Goal: Task Accomplishment & Management: Use online tool/utility

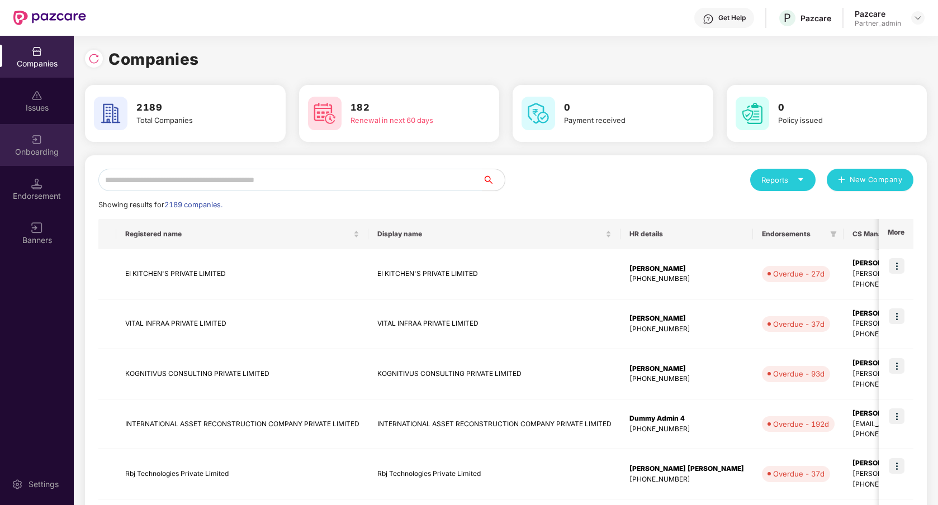
click at [36, 145] on div "Onboarding" at bounding box center [37, 145] width 74 height 42
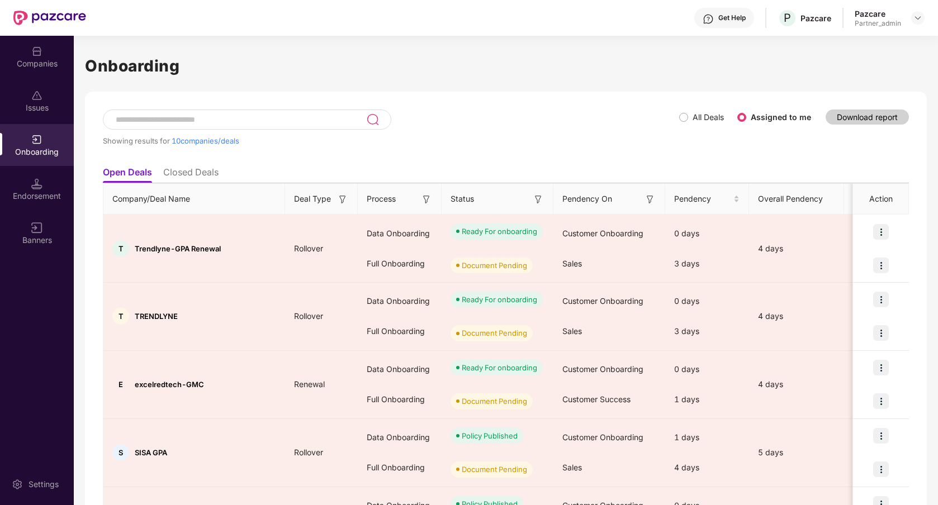
click at [206, 172] on li "Closed Deals" at bounding box center [190, 175] width 55 height 16
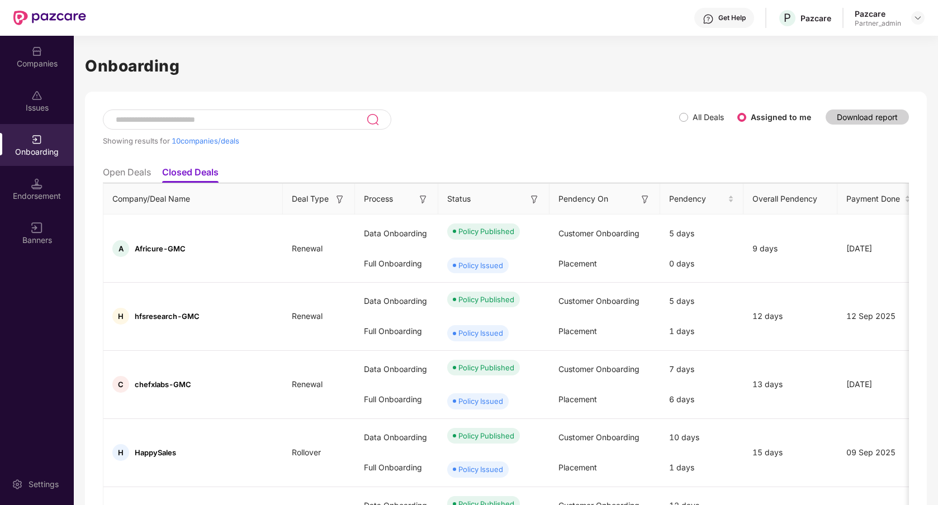
click at [186, 125] on div at bounding box center [247, 120] width 288 height 20
paste input "**********"
type input "**********"
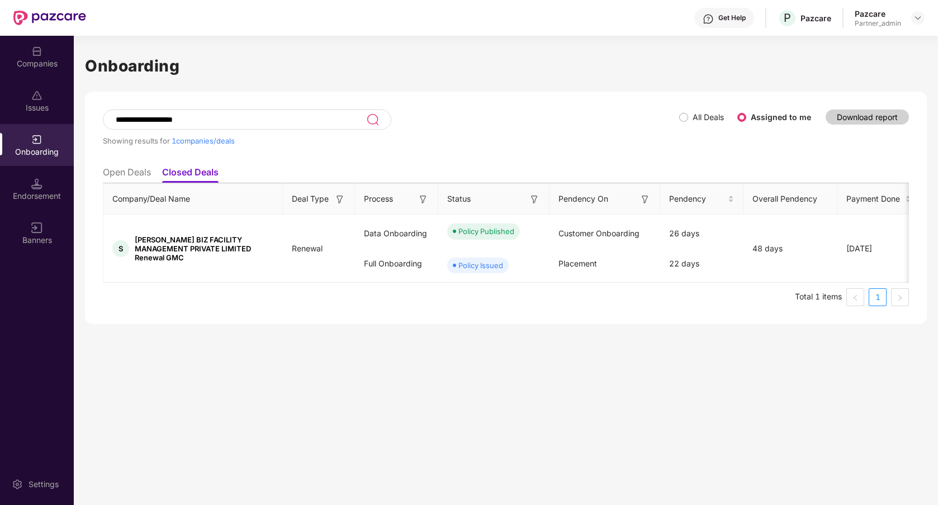
click at [544, 101] on div "**********" at bounding box center [506, 208] width 842 height 232
click at [48, 109] on div "Issues" at bounding box center [37, 107] width 74 height 11
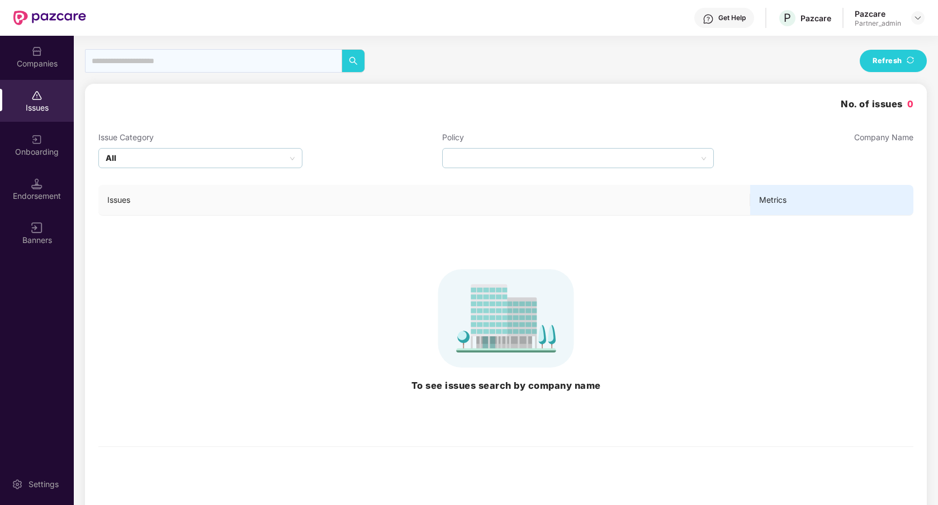
click at [41, 51] on img at bounding box center [36, 51] width 11 height 11
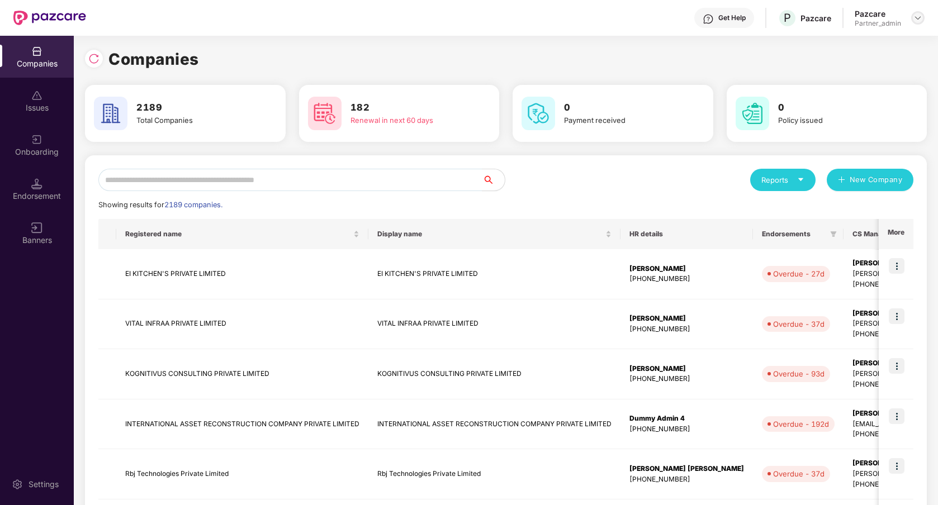
click at [917, 18] on img at bounding box center [917, 17] width 9 height 9
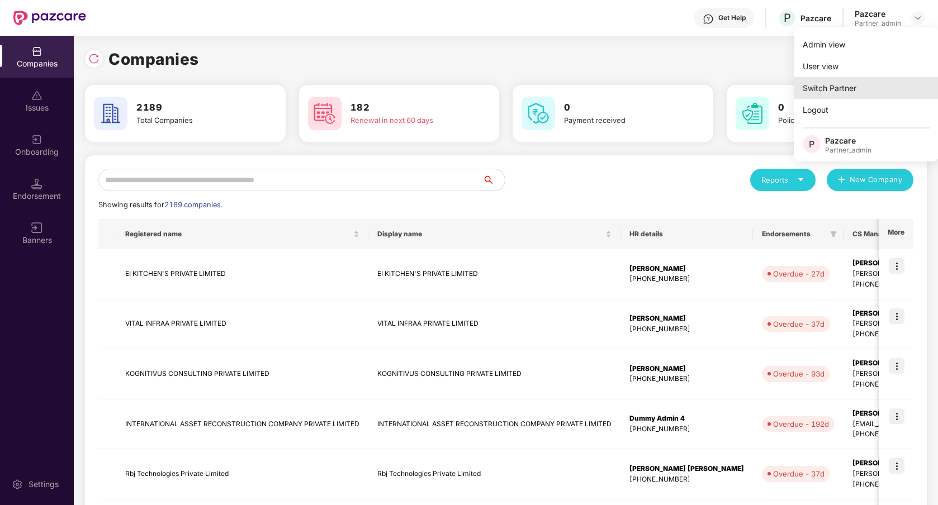
click at [866, 93] on div "Switch Partner" at bounding box center [866, 88] width 145 height 22
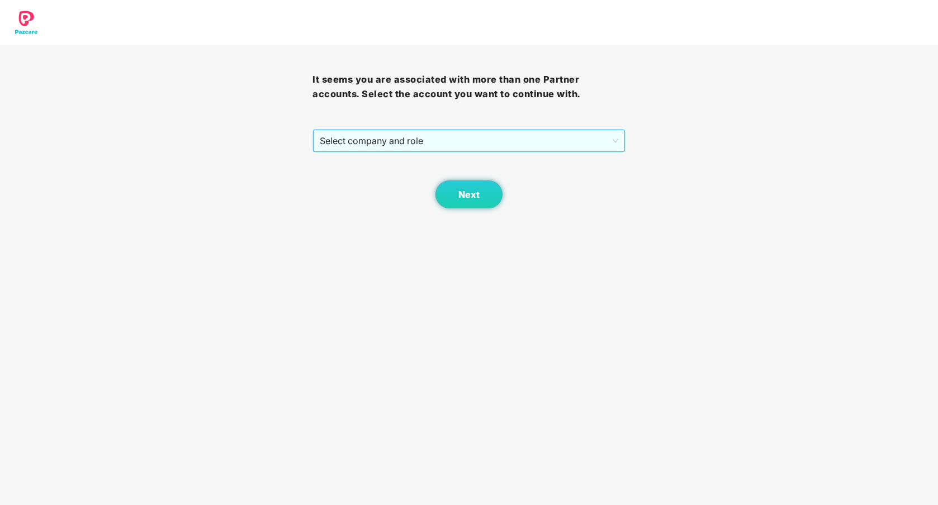
click at [561, 145] on span "Select company and role" at bounding box center [469, 140] width 298 height 21
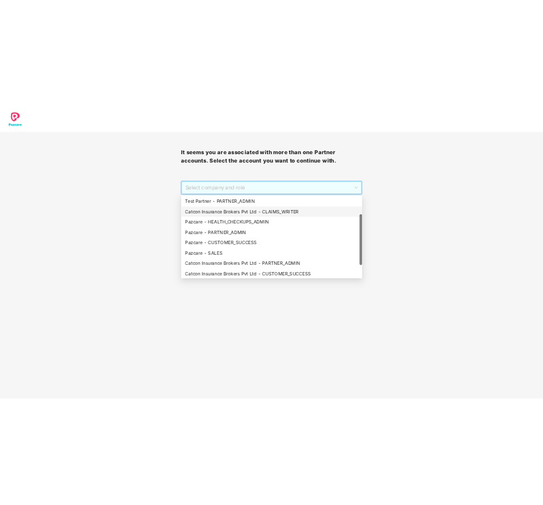
scroll to position [89, 0]
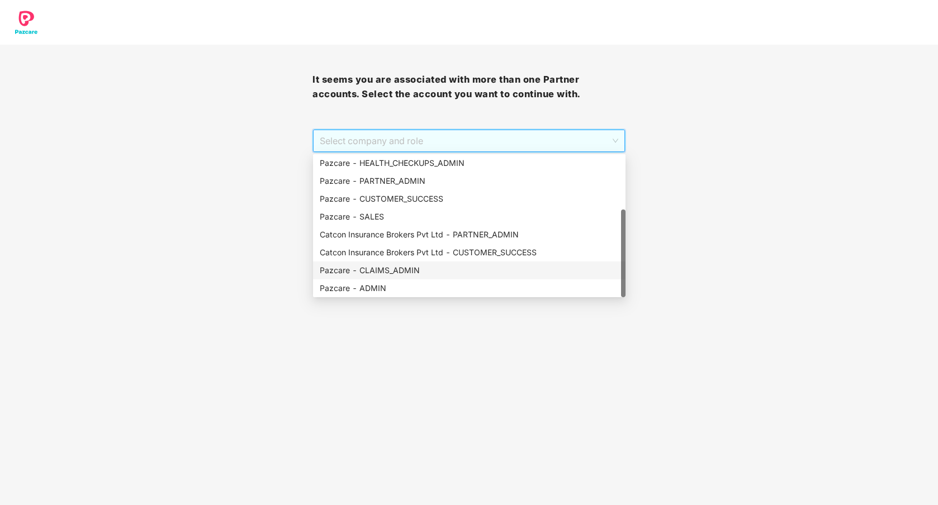
click at [429, 269] on div "Pazcare - CLAIMS_ADMIN" at bounding box center [469, 270] width 299 height 12
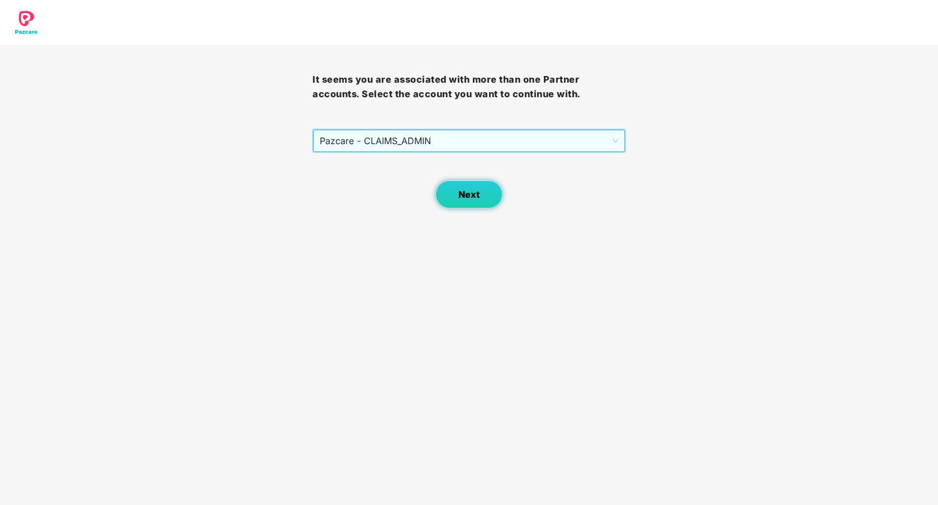
click at [474, 199] on span "Next" at bounding box center [468, 194] width 21 height 11
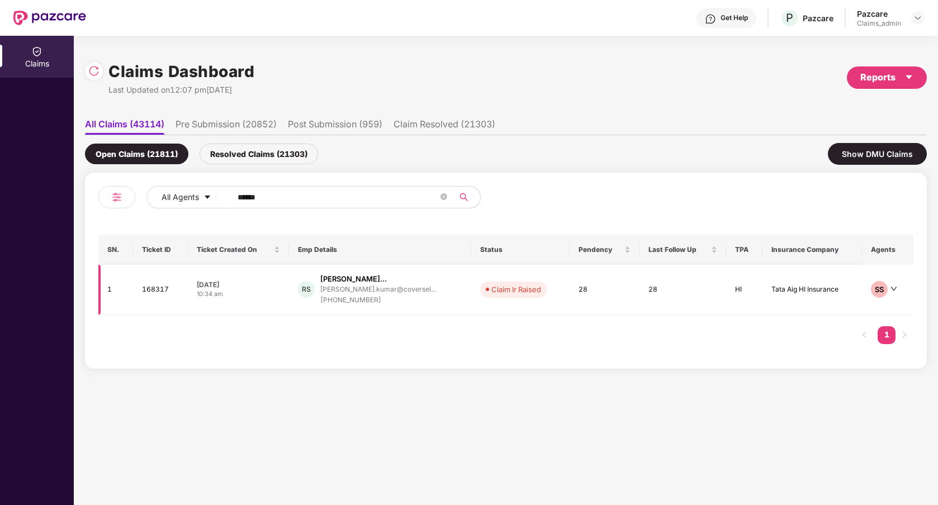
click at [442, 305] on div "RS [PERSON_NAME]... [PERSON_NAME].kumar@coversel... [PHONE_NUMBER]" at bounding box center [380, 290] width 164 height 32
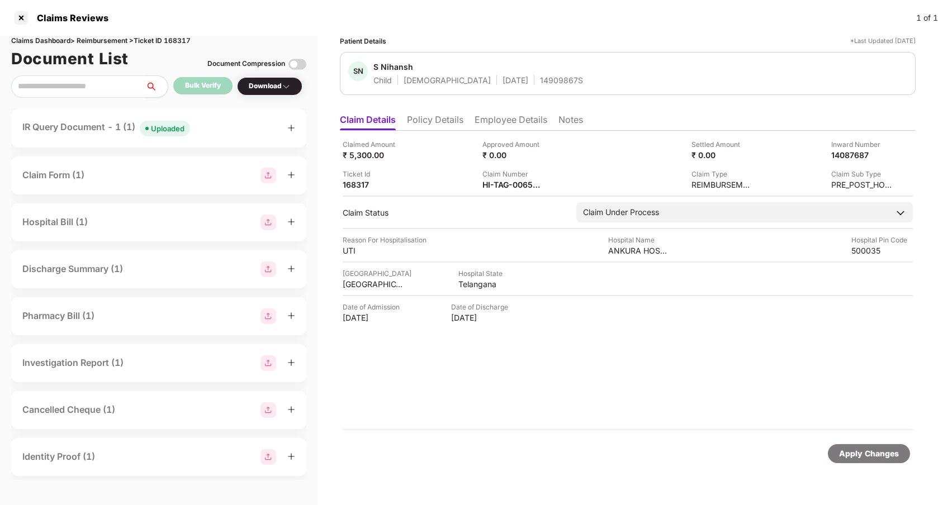
click at [181, 171] on div "Claim Form (1)" at bounding box center [158, 176] width 273 height 16
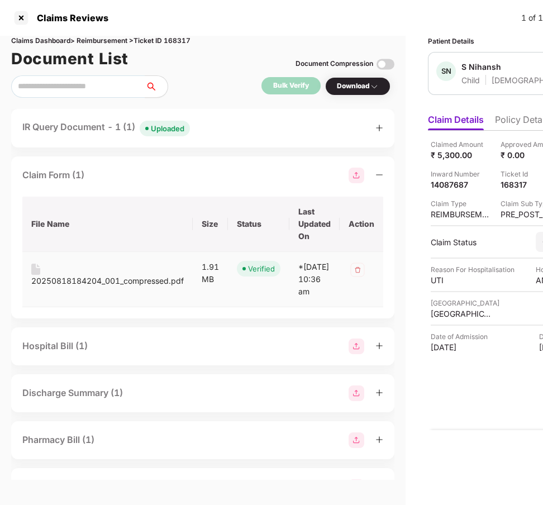
click at [113, 279] on div "20250818184204_001_compressed.pdf" at bounding box center [107, 281] width 153 height 12
click at [133, 132] on div "IR Query Document - 1 (1) Uploaded" at bounding box center [106, 128] width 168 height 16
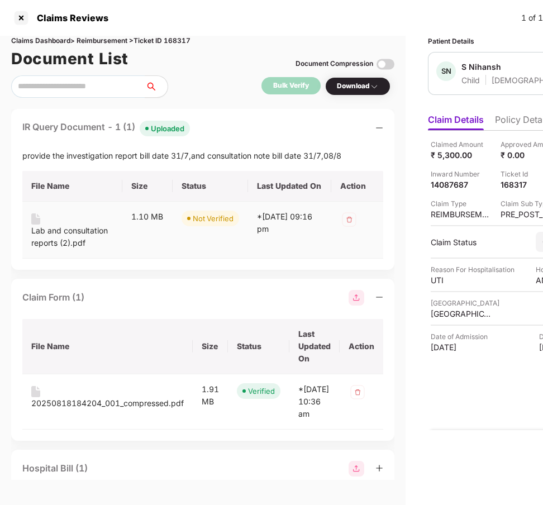
click at [79, 233] on div "Lab and consultation reports (2).pdf" at bounding box center [72, 237] width 82 height 25
click at [22, 22] on div at bounding box center [21, 18] width 18 height 18
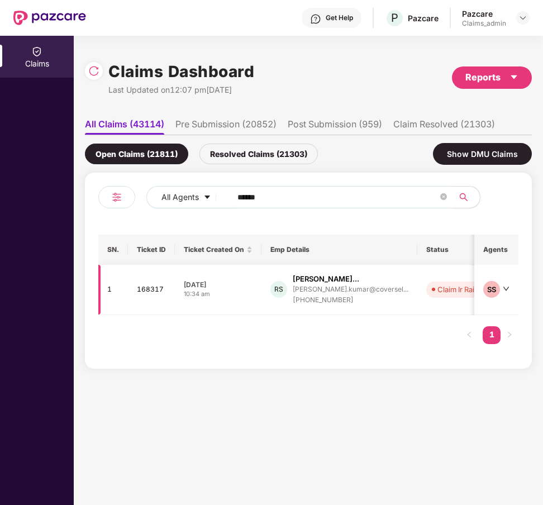
click at [370, 307] on td "RS [PERSON_NAME]... [PERSON_NAME].kumar@coversel... [PHONE_NUMBER]" at bounding box center [340, 290] width 156 height 50
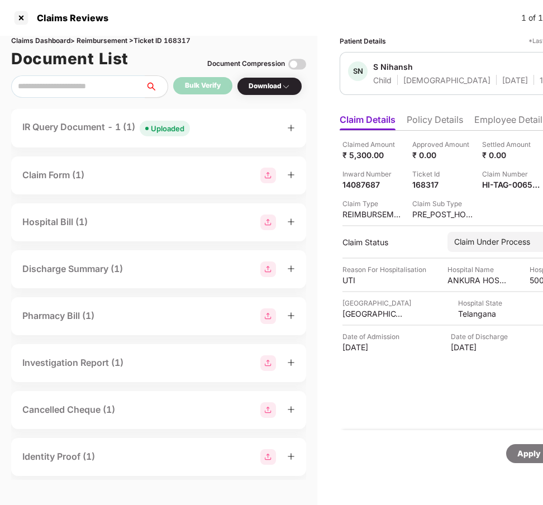
click at [198, 126] on div "IR Query Document - 1 (1) Uploaded" at bounding box center [158, 128] width 273 height 16
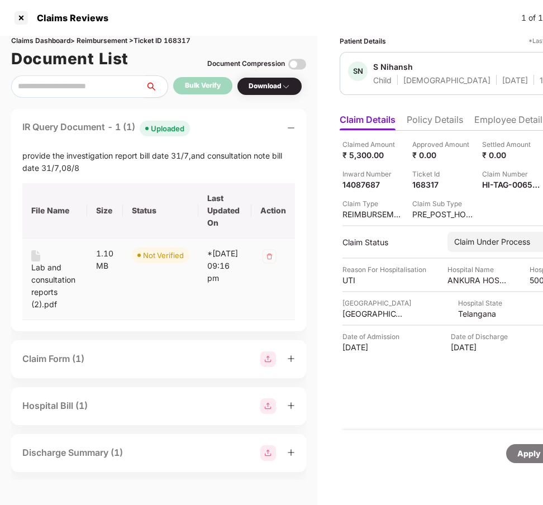
click at [63, 281] on div "Lab and consultation reports (2).pdf" at bounding box center [54, 286] width 47 height 49
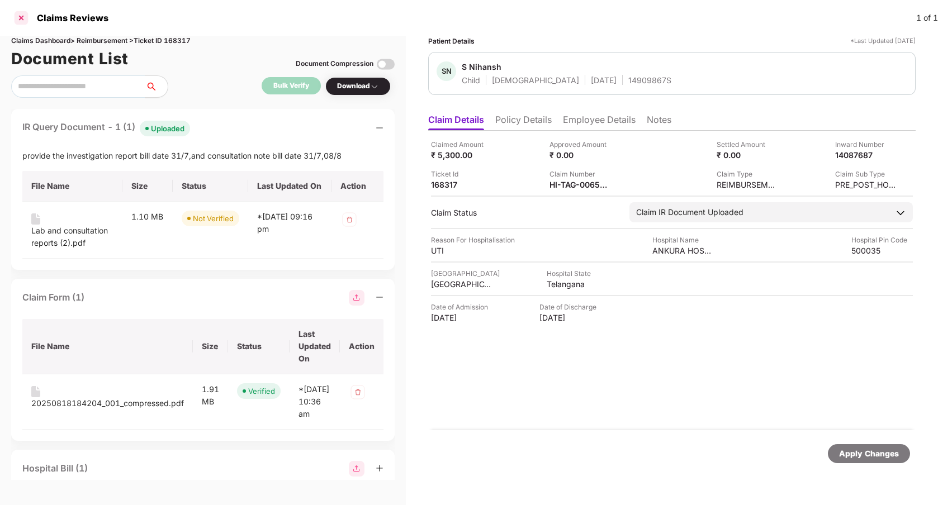
click at [25, 22] on div at bounding box center [21, 18] width 18 height 18
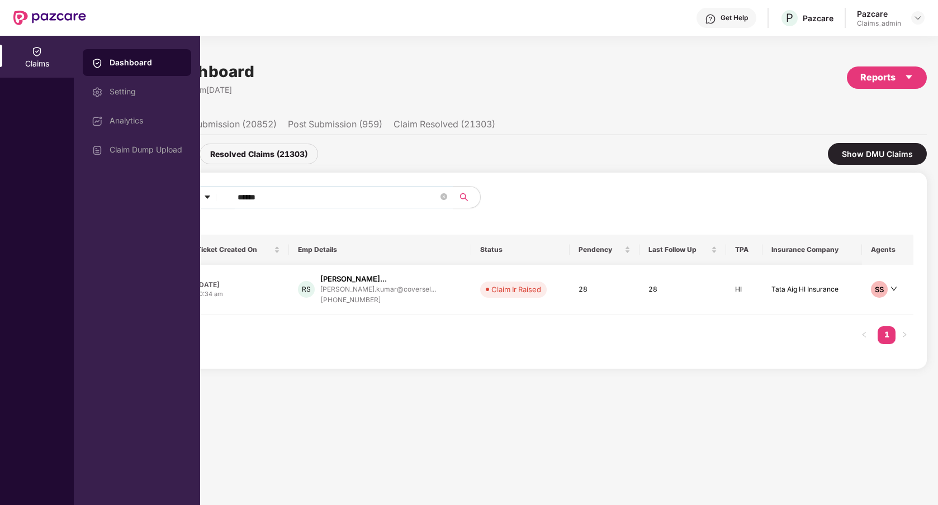
click at [419, 314] on td "RS [PERSON_NAME]... [PERSON_NAME].kumar@coversel... [PHONE_NUMBER]" at bounding box center [380, 290] width 182 height 50
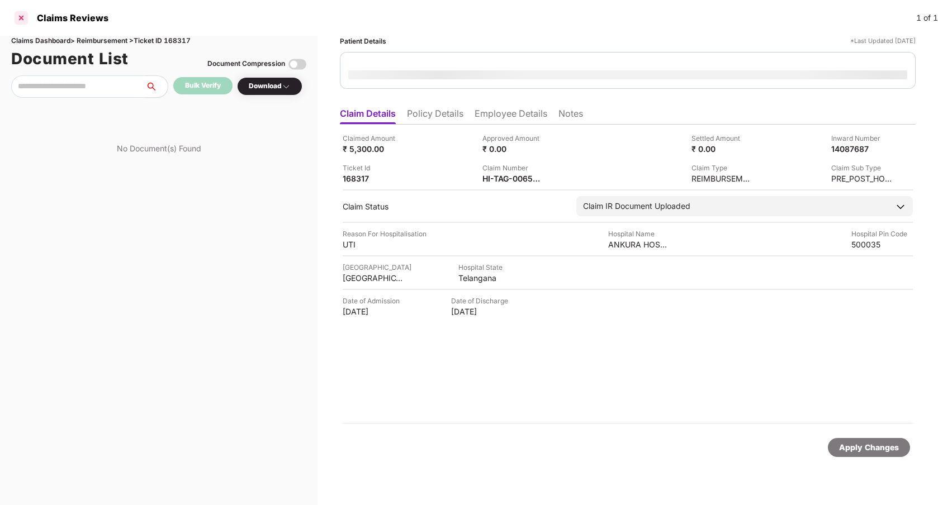
click at [23, 16] on div at bounding box center [21, 18] width 18 height 18
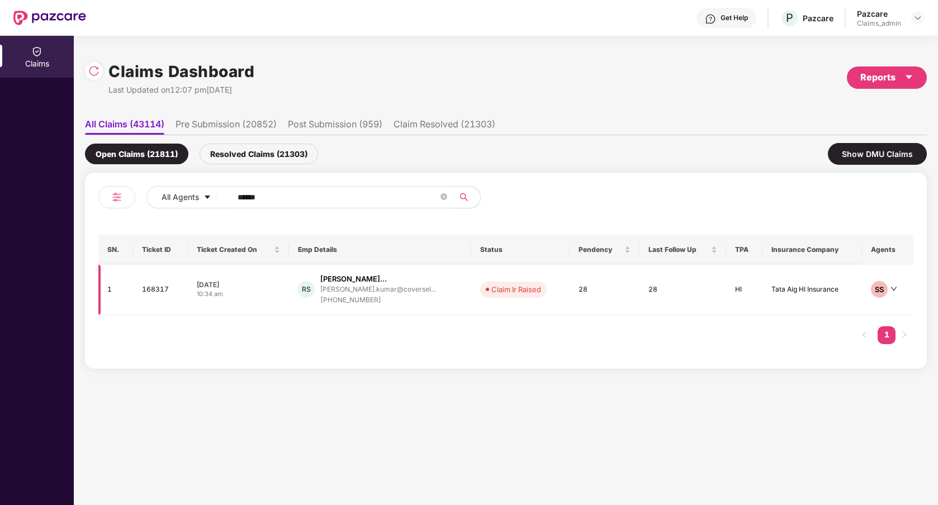
click at [269, 297] on div "10:34 am" at bounding box center [238, 294] width 83 height 10
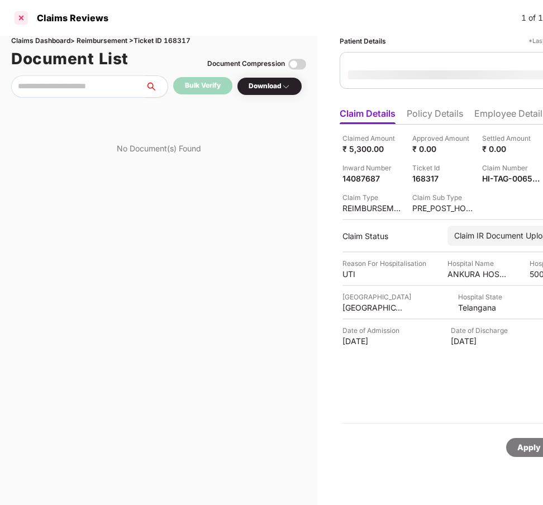
click at [30, 18] on div at bounding box center [21, 18] width 18 height 18
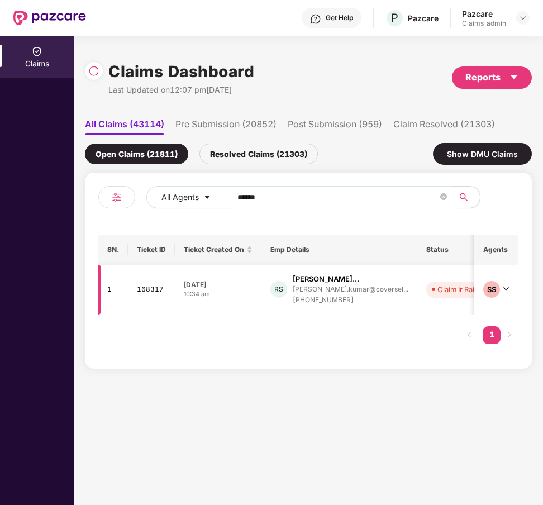
click at [260, 305] on td "25 Aug 2025 10:34 am" at bounding box center [218, 290] width 87 height 50
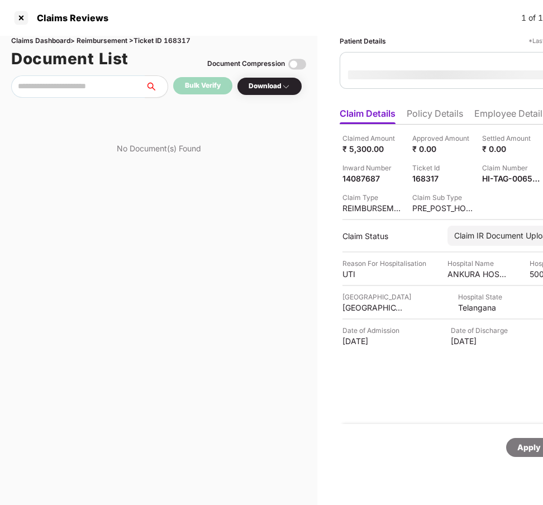
click at [193, 343] on div "Claims Dashboard > Reimbursement > Ticket ID 168317 Document List Document Comp…" at bounding box center [158, 270] width 317 height 469
click at [22, 21] on div at bounding box center [21, 18] width 18 height 18
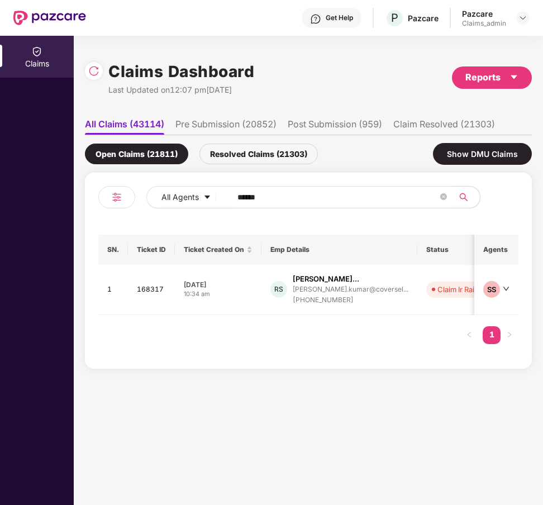
click at [231, 156] on div "Resolved Claims (21303)" at bounding box center [259, 154] width 118 height 21
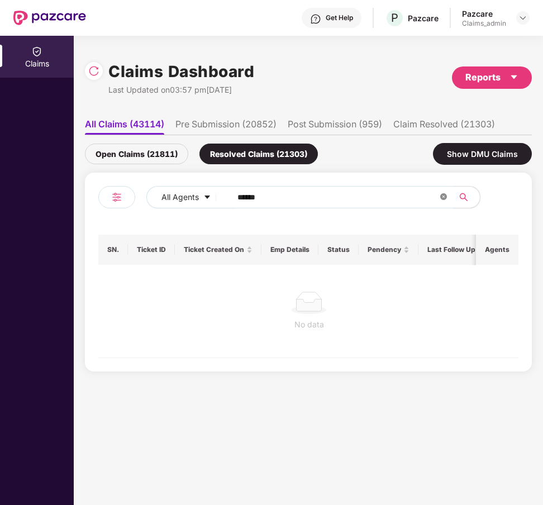
click at [444, 197] on icon "close-circle" at bounding box center [443, 196] width 7 height 7
click at [228, 126] on li "Pre Submission (20852)" at bounding box center [225, 126] width 101 height 16
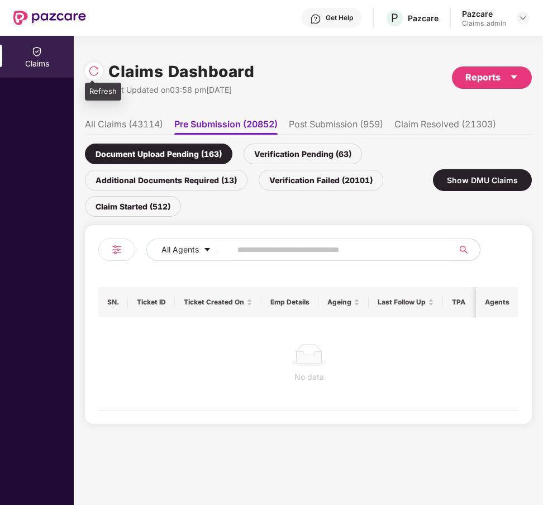
click at [91, 74] on img at bounding box center [93, 70] width 11 height 11
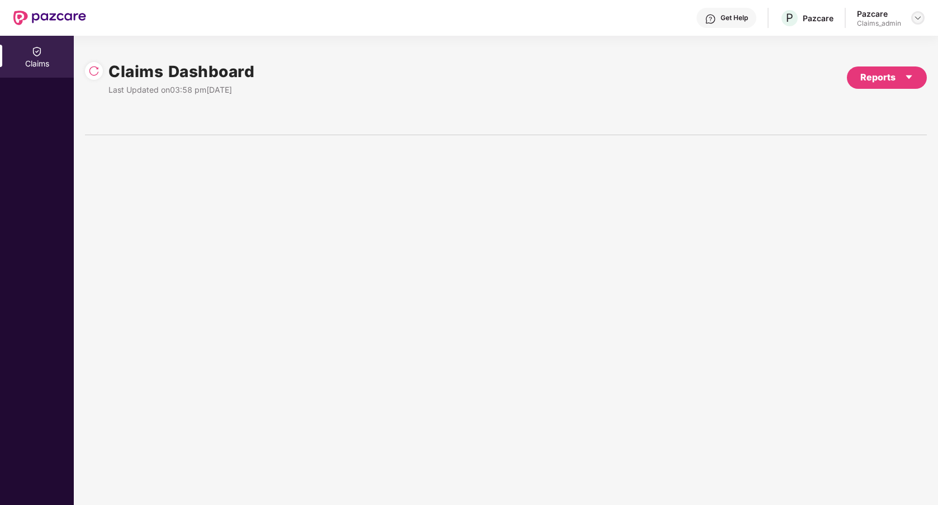
click at [919, 18] on img at bounding box center [917, 17] width 9 height 9
